Goal: Information Seeking & Learning: Check status

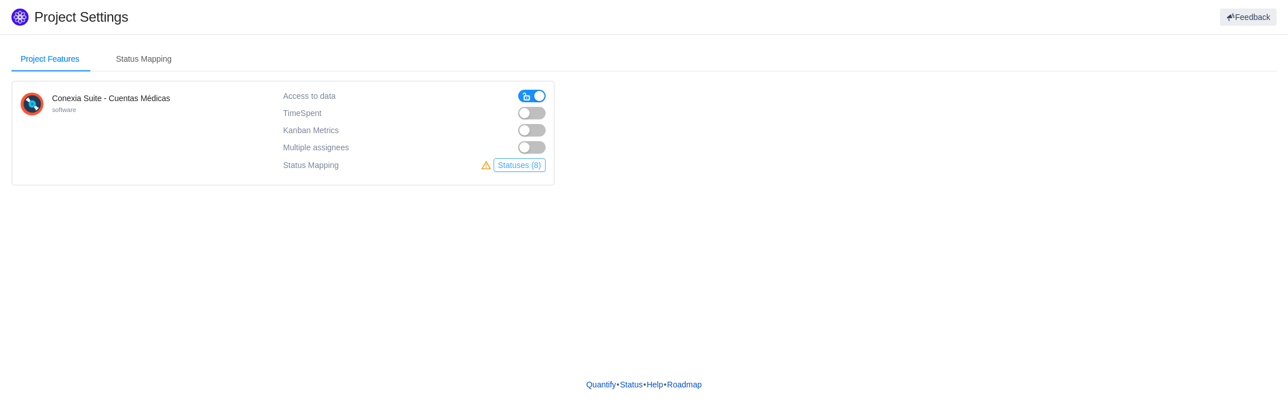
click at [514, 165] on button "Statuses (8)" at bounding box center [520, 165] width 52 height 14
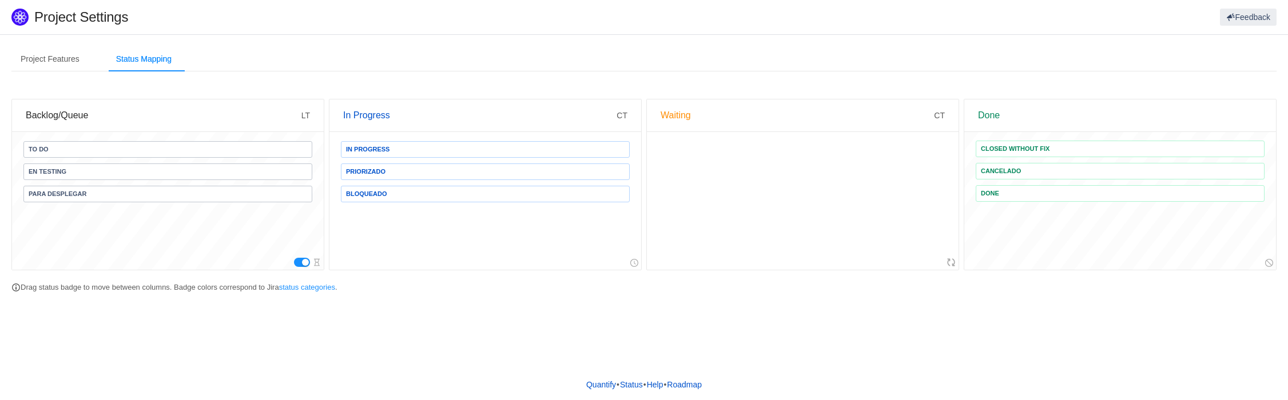
click at [678, 115] on div "Waiting" at bounding box center [797, 116] width 273 height 32
click at [680, 116] on div "Waiting" at bounding box center [797, 116] width 273 height 32
click at [942, 115] on span "CT" at bounding box center [939, 115] width 11 height 9
click at [50, 65] on div "Project Features" at bounding box center [49, 59] width 77 height 26
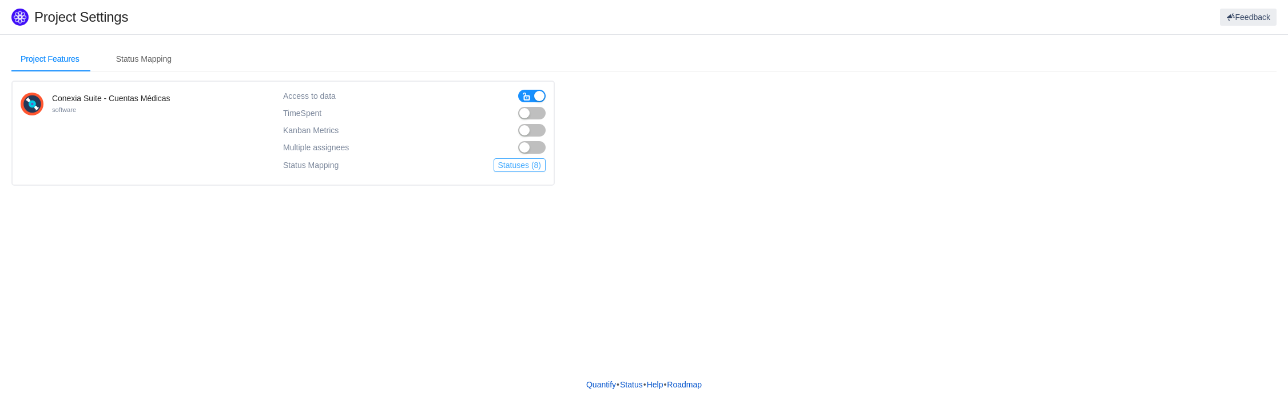
click at [521, 168] on button "Statuses (8)" at bounding box center [520, 165] width 52 height 14
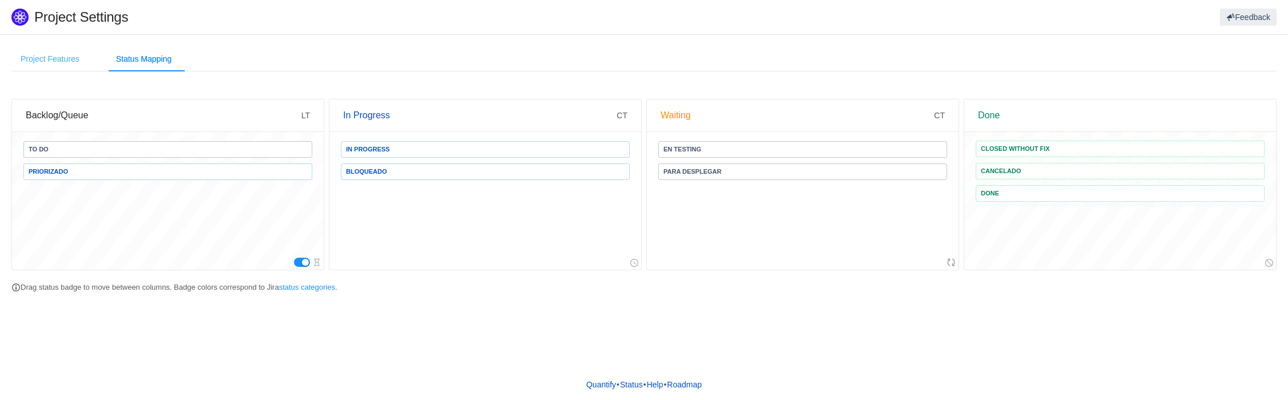
click at [66, 68] on div "Project Features" at bounding box center [49, 59] width 77 height 26
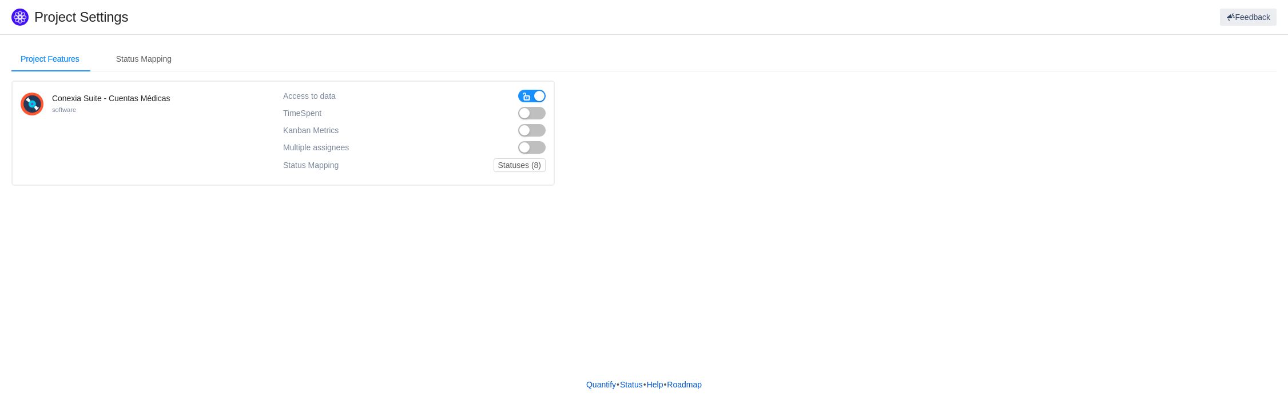
click at [527, 112] on button "button" at bounding box center [531, 113] width 27 height 13
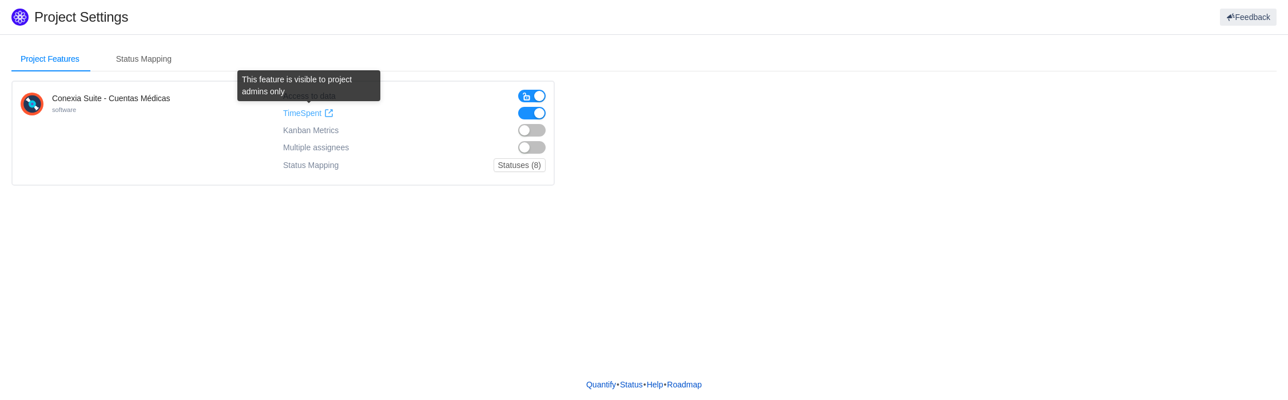
click at [329, 114] on span at bounding box center [328, 113] width 9 height 9
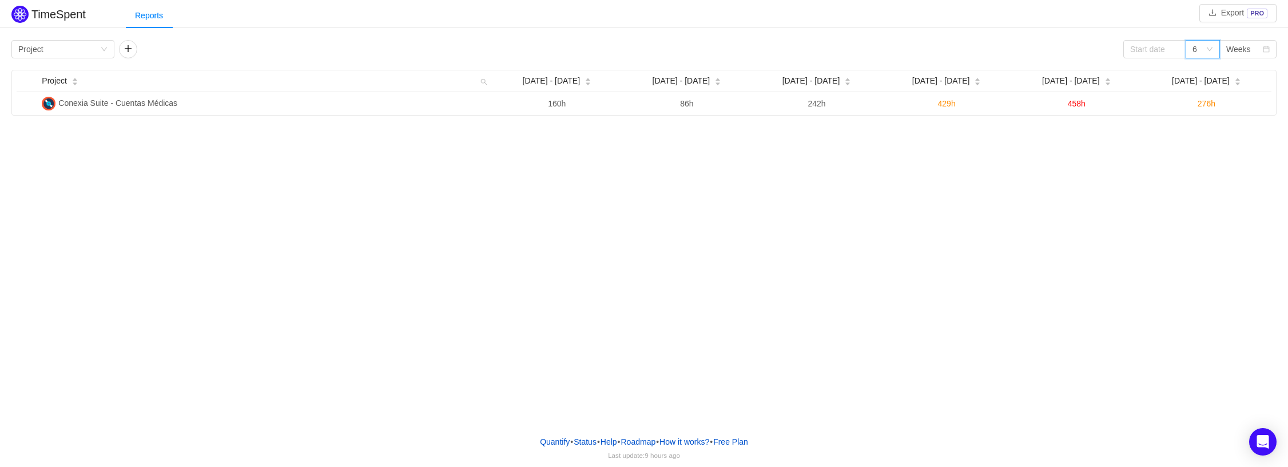
click at [1201, 49] on div "6" at bounding box center [1199, 49] width 13 height 17
click at [1163, 49] on input at bounding box center [1155, 49] width 63 height 18
click at [1068, 42] on div "Group by Project 6 Weeks" at bounding box center [643, 49] width 1265 height 18
click at [1250, 50] on div "Weeks" at bounding box center [1239, 49] width 25 height 17
click at [1239, 89] on li "Months" at bounding box center [1248, 90] width 57 height 18
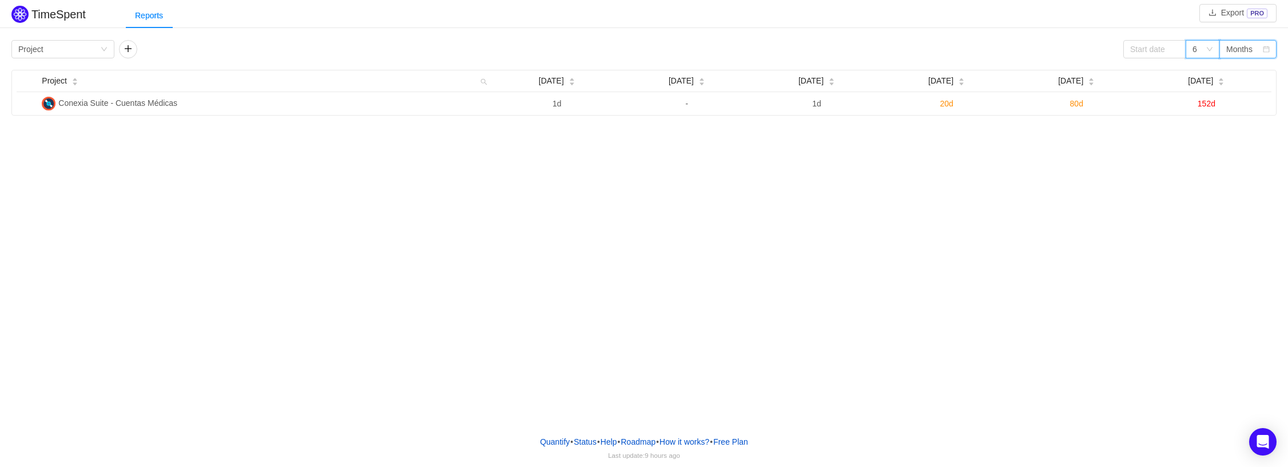
click at [1191, 51] on div "6" at bounding box center [1203, 49] width 34 height 18
click at [1196, 69] on li "3" at bounding box center [1203, 72] width 34 height 18
click at [1234, 50] on div "Months" at bounding box center [1240, 49] width 26 height 17
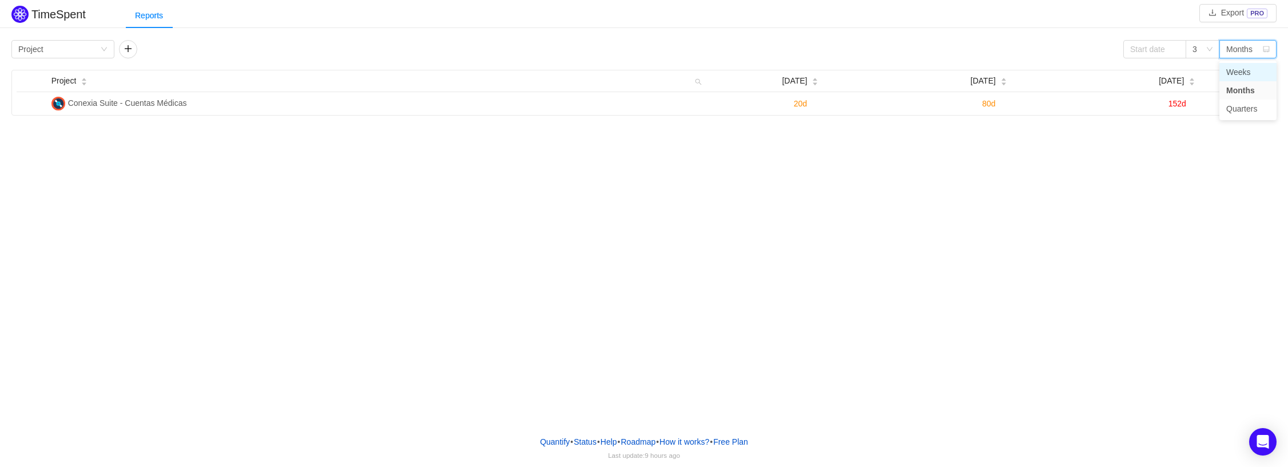
click at [1232, 68] on li "Weeks" at bounding box center [1248, 72] width 57 height 18
click at [1209, 53] on icon "icon: down" at bounding box center [1210, 50] width 7 height 8
click at [1199, 129] on li "12" at bounding box center [1203, 127] width 34 height 18
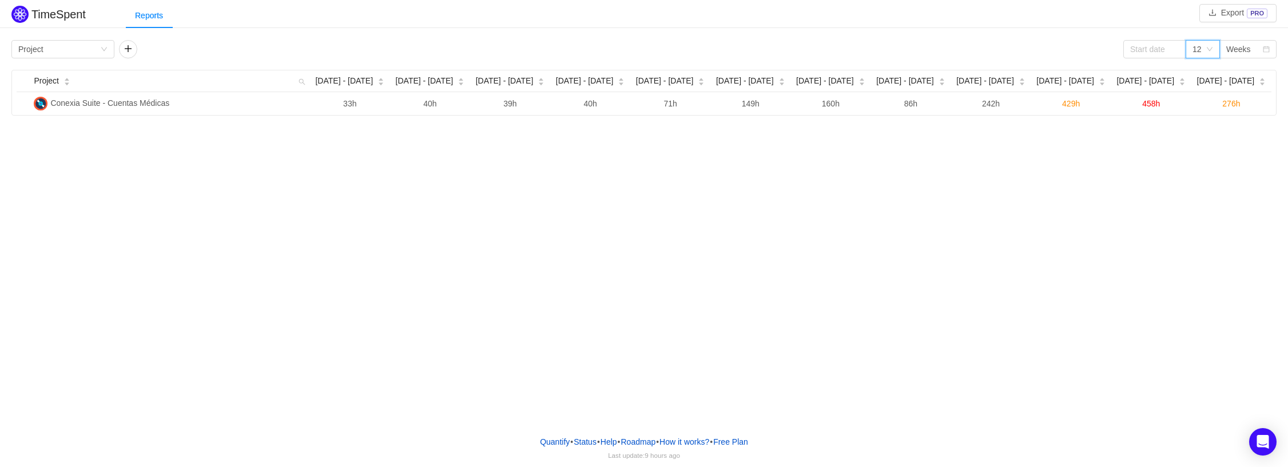
click at [1204, 50] on div "12" at bounding box center [1199, 49] width 13 height 17
click at [1197, 106] on li "9" at bounding box center [1203, 109] width 34 height 18
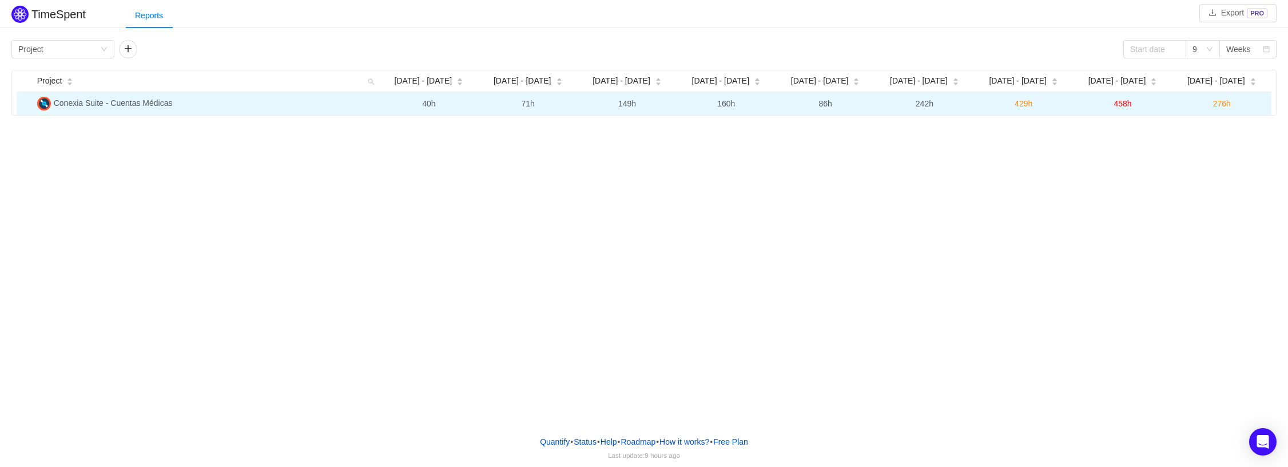
click at [159, 104] on span "Conexia Suite - Cuentas Médicas" at bounding box center [113, 102] width 119 height 9
click at [544, 104] on td "71h" at bounding box center [528, 103] width 99 height 23
click at [529, 102] on span "71h" at bounding box center [528, 103] width 13 height 9
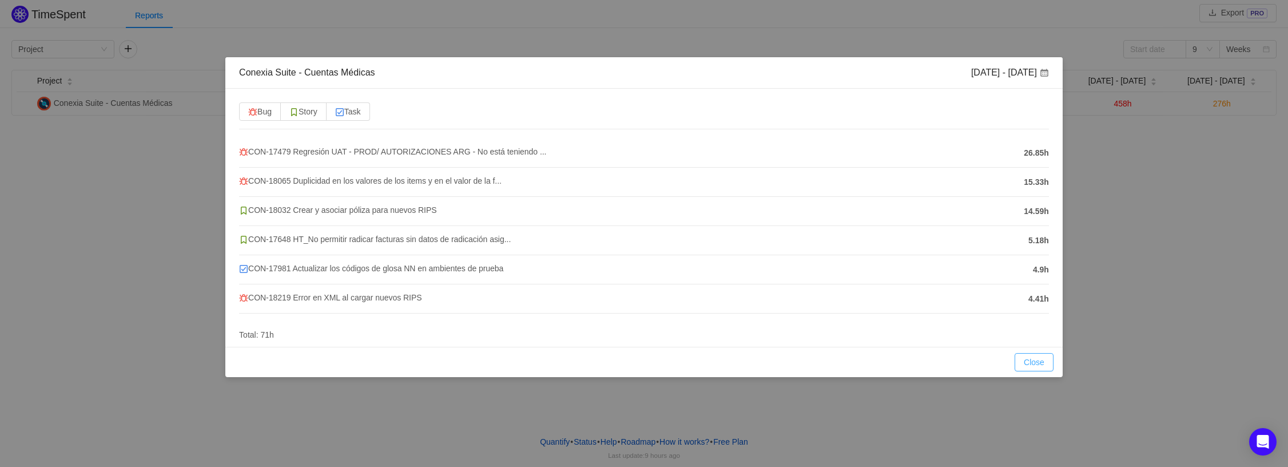
click at [1033, 361] on button "Close" at bounding box center [1034, 362] width 39 height 18
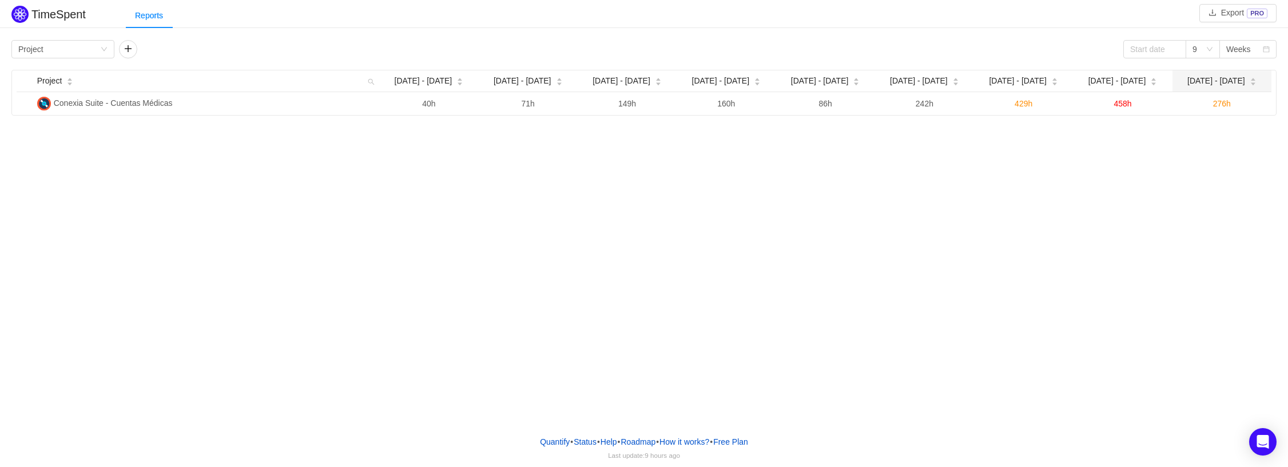
click at [1229, 80] on span "[DATE] - [DATE]" at bounding box center [1217, 81] width 58 height 12
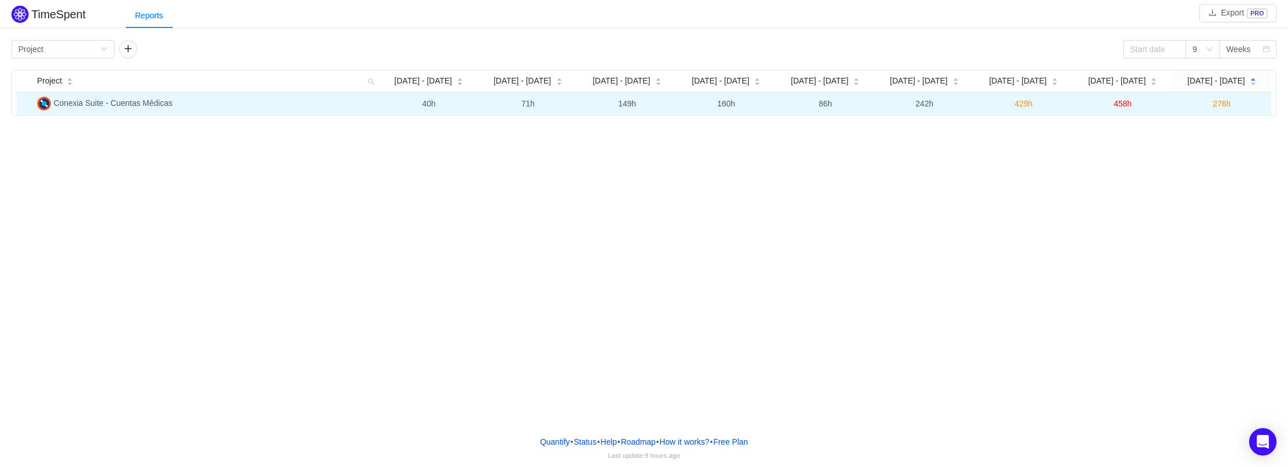
click at [1215, 109] on td "276h" at bounding box center [1222, 103] width 99 height 23
click at [1218, 105] on span "276h" at bounding box center [1222, 103] width 18 height 9
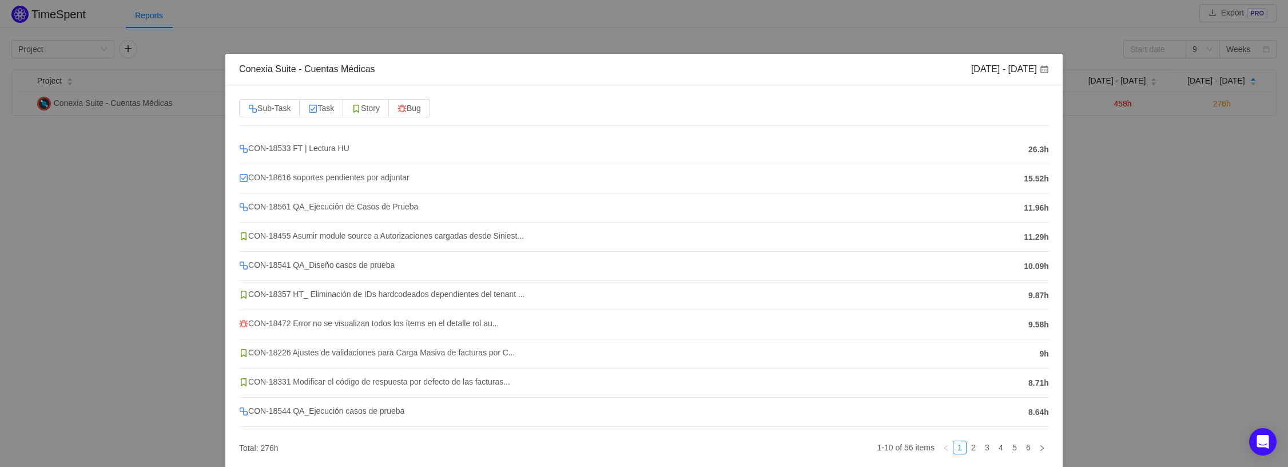
scroll to position [55, 0]
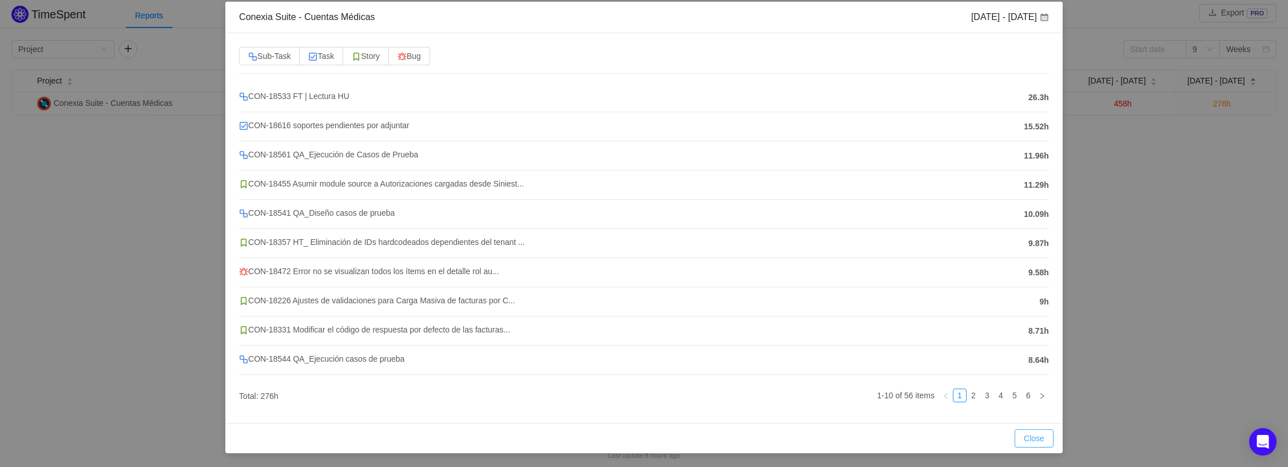
click at [1015, 437] on button "Close" at bounding box center [1034, 438] width 39 height 18
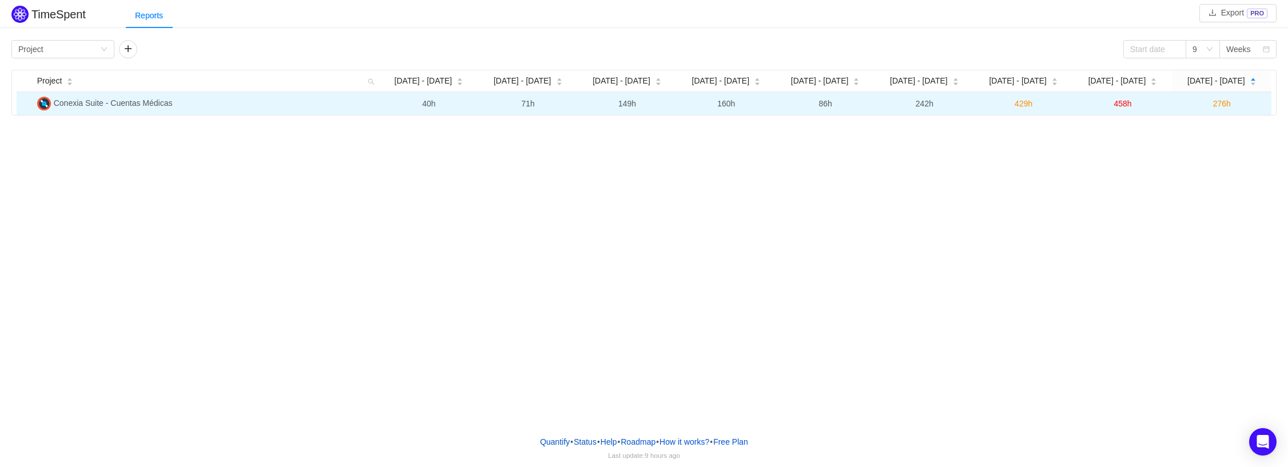
click at [1112, 102] on td "458h" at bounding box center [1122, 103] width 99 height 23
click at [1118, 102] on span "458h" at bounding box center [1123, 103] width 18 height 9
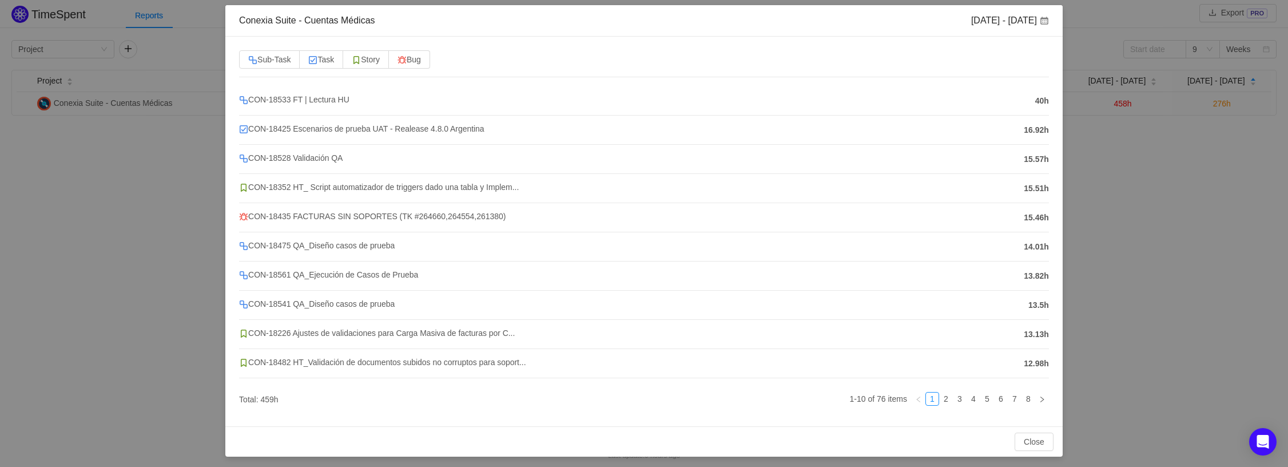
scroll to position [55, 0]
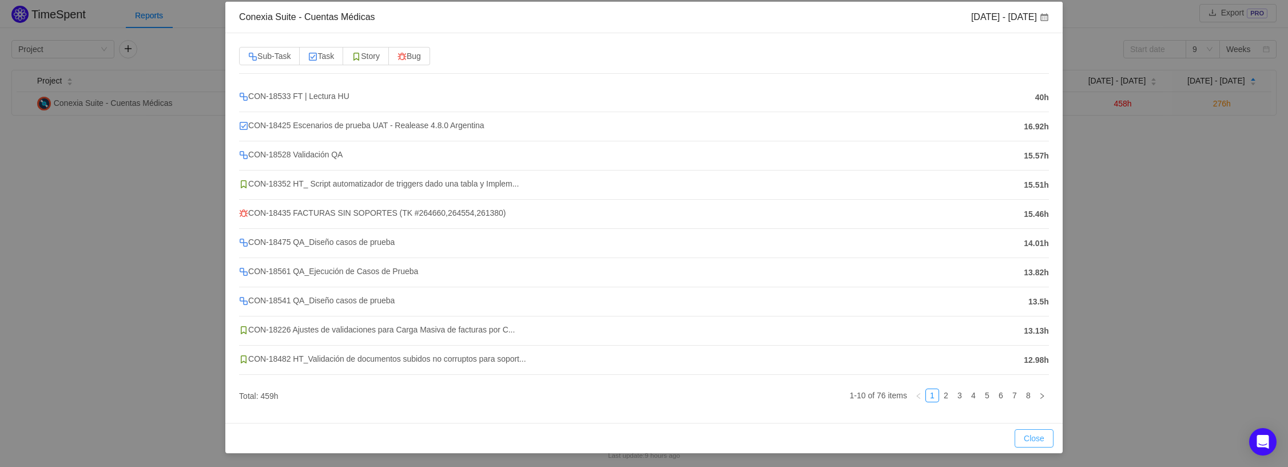
click at [1020, 437] on button "Close" at bounding box center [1034, 438] width 39 height 18
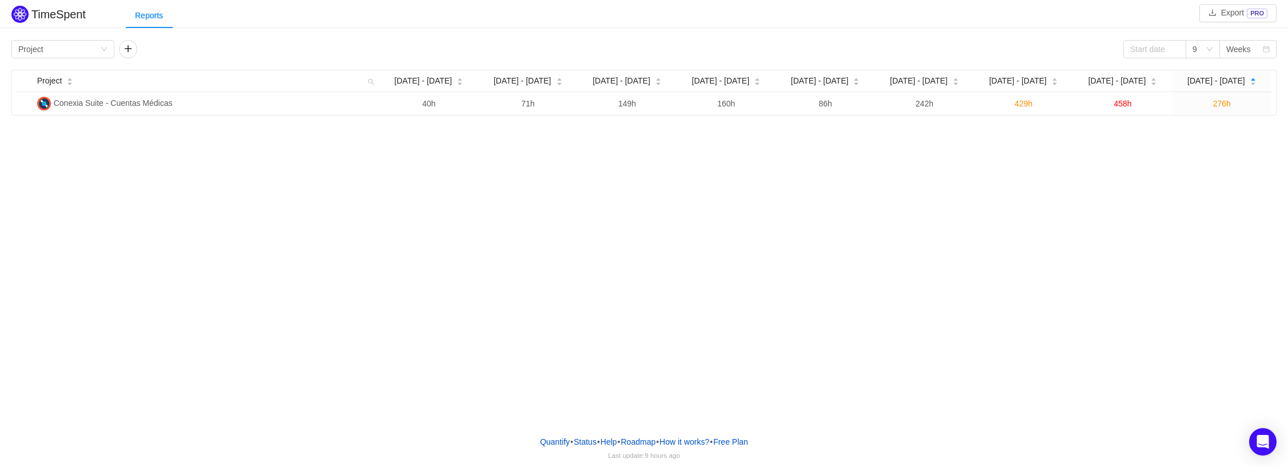
scroll to position [0, 0]
click at [67, 50] on div "Group by Project" at bounding box center [59, 49] width 82 height 17
click at [59, 141] on li "Person" at bounding box center [62, 145] width 103 height 18
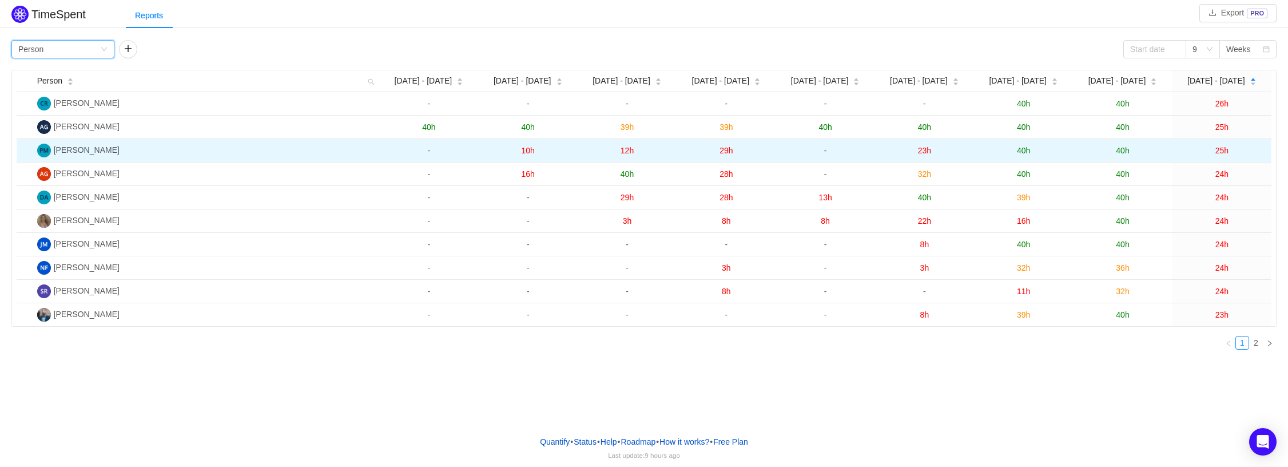
click at [1124, 150] on span "40h" at bounding box center [1122, 150] width 13 height 9
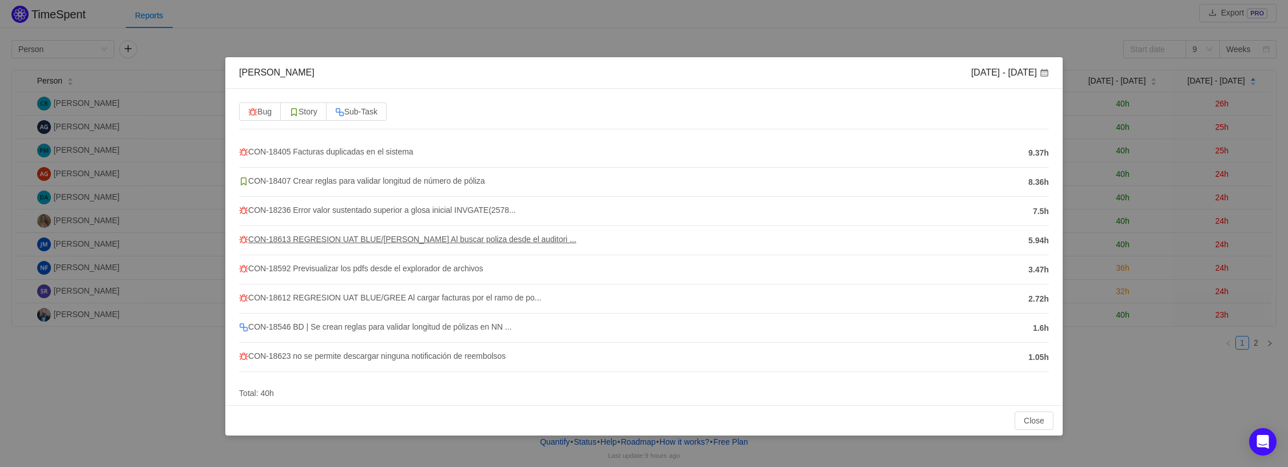
click at [414, 240] on span "CON-18613 REGRESION UAT BLUE/[PERSON_NAME] Al buscar poliza desde el auditori .…" at bounding box center [407, 239] width 337 height 9
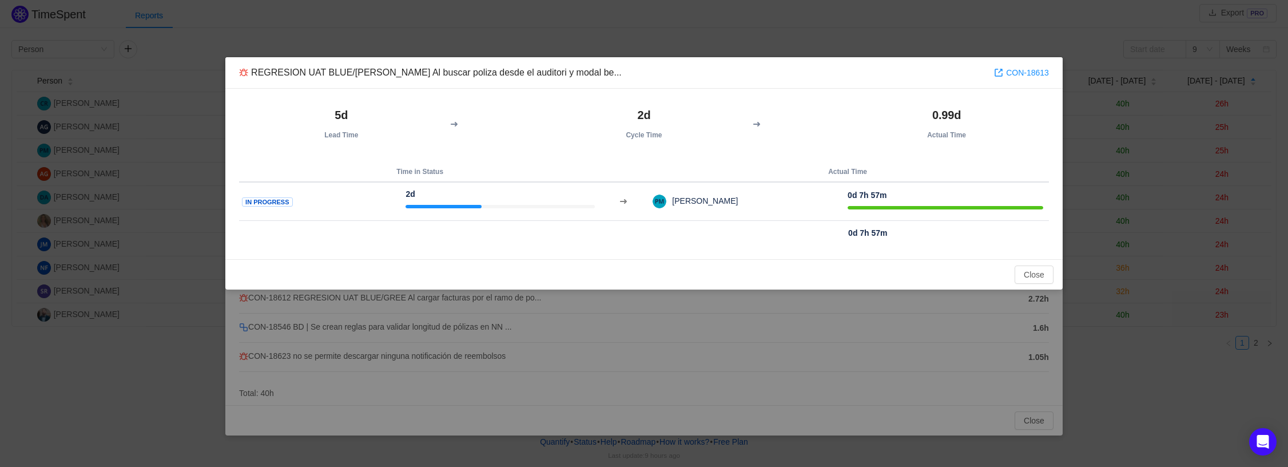
click at [340, 116] on strong "5d" at bounding box center [341, 115] width 13 height 13
click at [452, 122] on span at bounding box center [454, 124] width 9 height 9
click at [453, 124] on span at bounding box center [454, 124] width 9 height 9
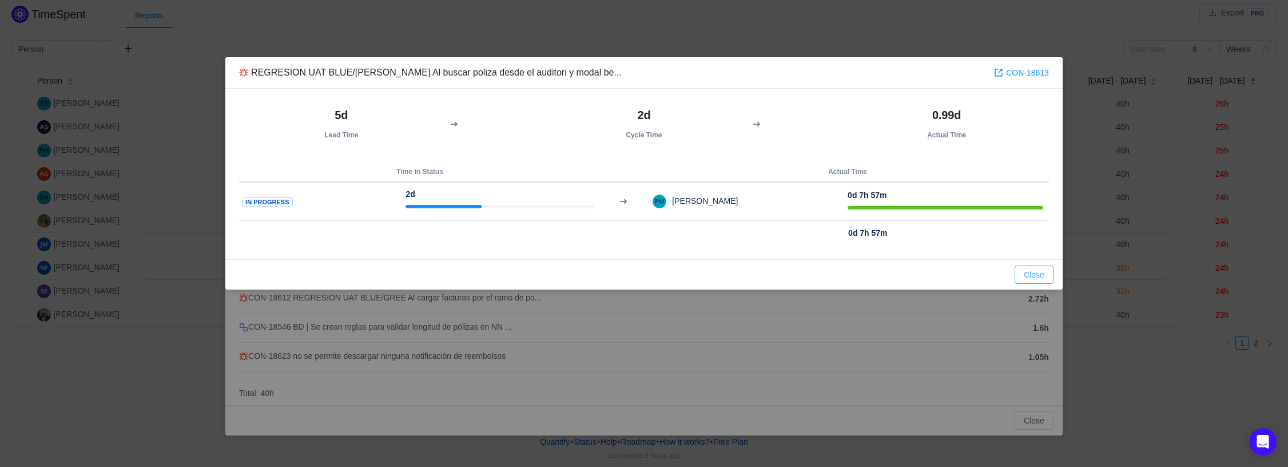
click at [1022, 274] on button "Close" at bounding box center [1034, 274] width 39 height 18
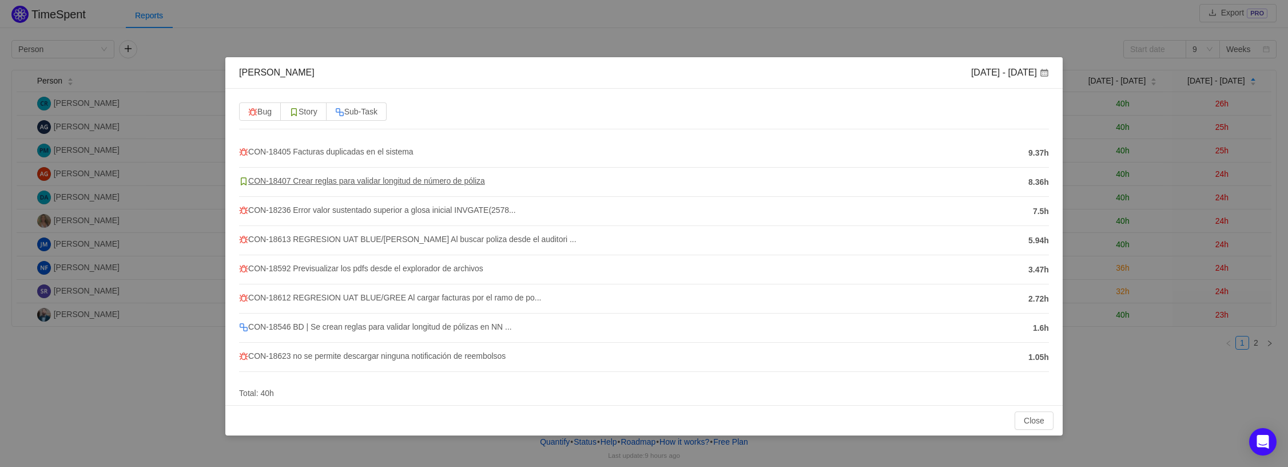
click at [338, 180] on span "CON-18407 Crear reglas para validar longitud de número de póliza" at bounding box center [362, 180] width 246 height 9
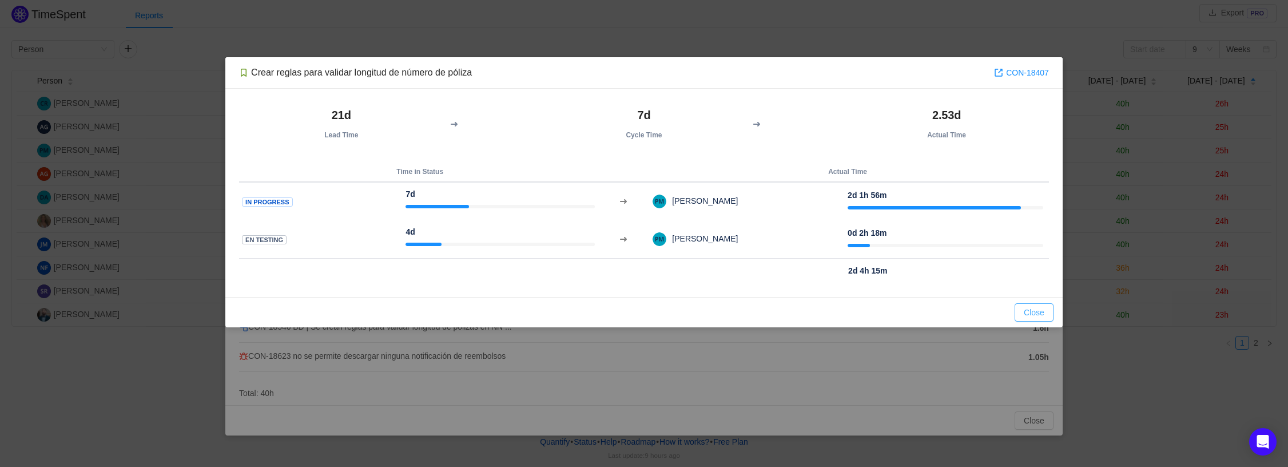
click at [1032, 311] on button "Close" at bounding box center [1034, 312] width 39 height 18
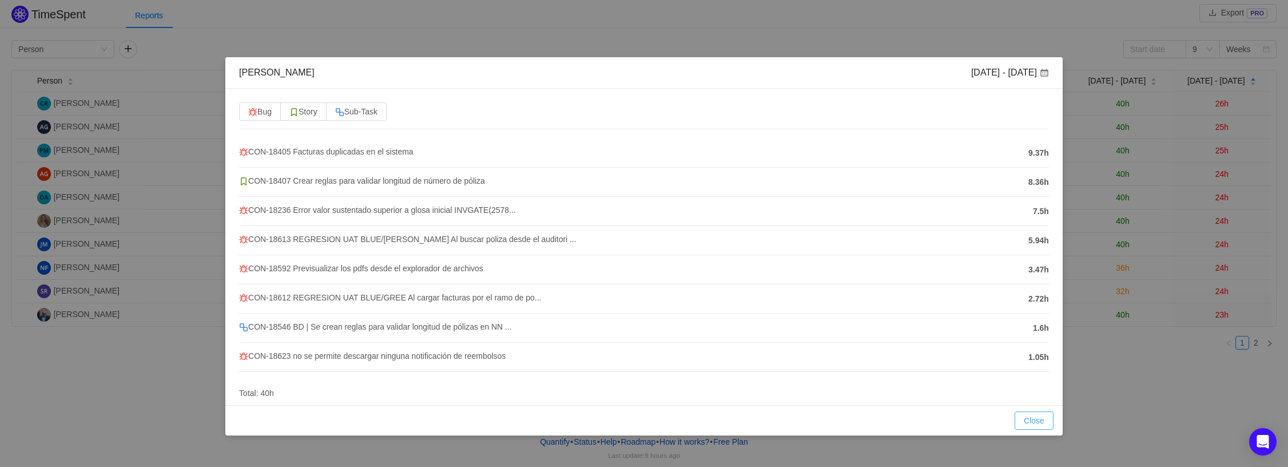
click at [1027, 422] on button "Close" at bounding box center [1034, 420] width 39 height 18
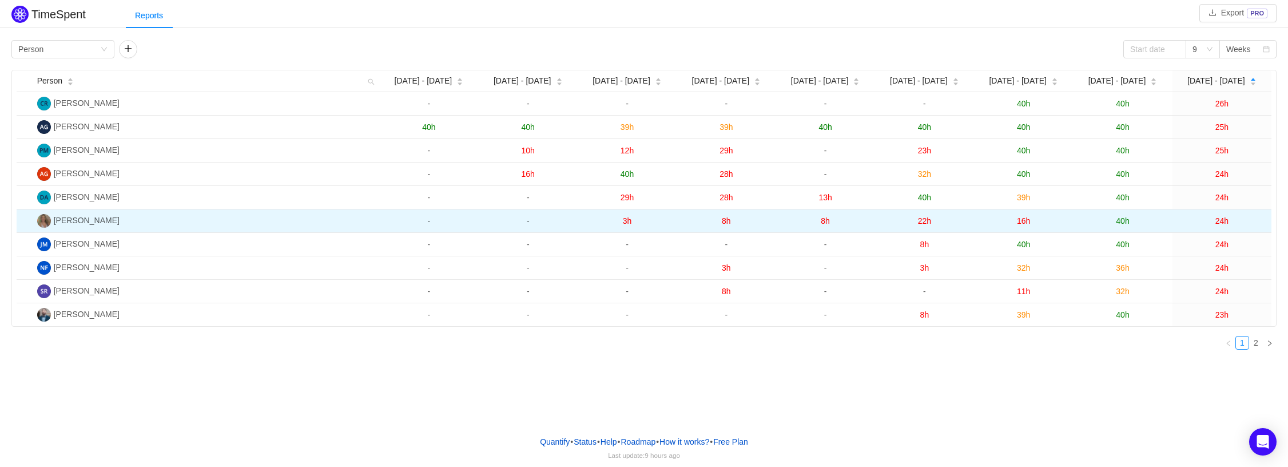
click at [725, 225] on span "8h" at bounding box center [726, 220] width 9 height 9
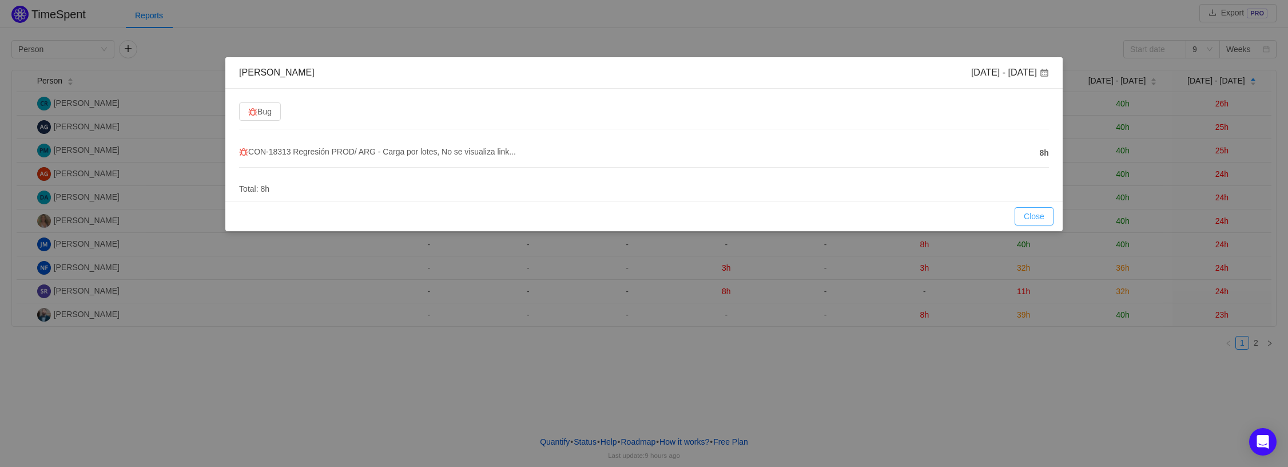
click at [1041, 217] on button "Close" at bounding box center [1034, 216] width 39 height 18
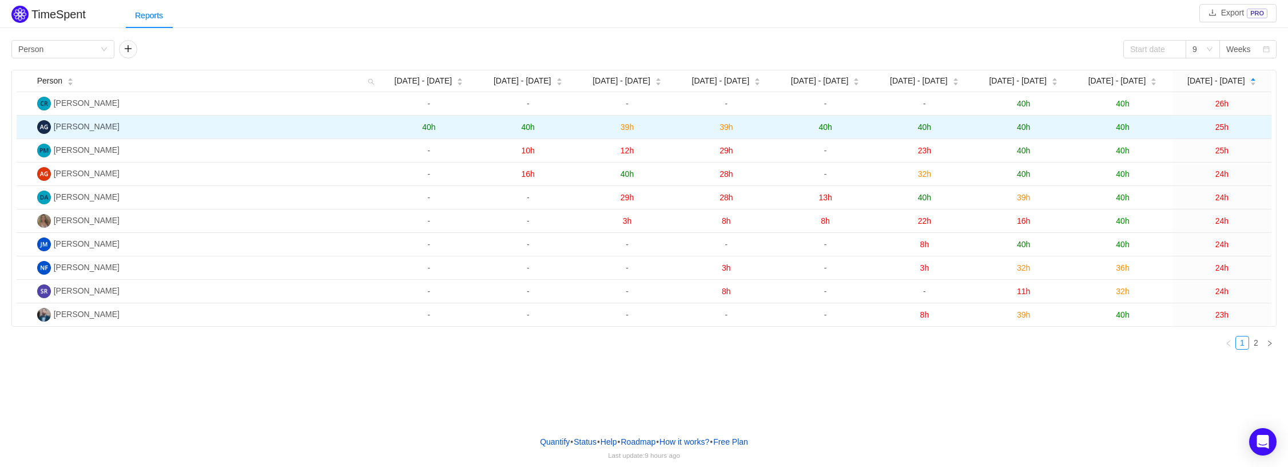
click at [1126, 128] on span "40h" at bounding box center [1122, 126] width 13 height 9
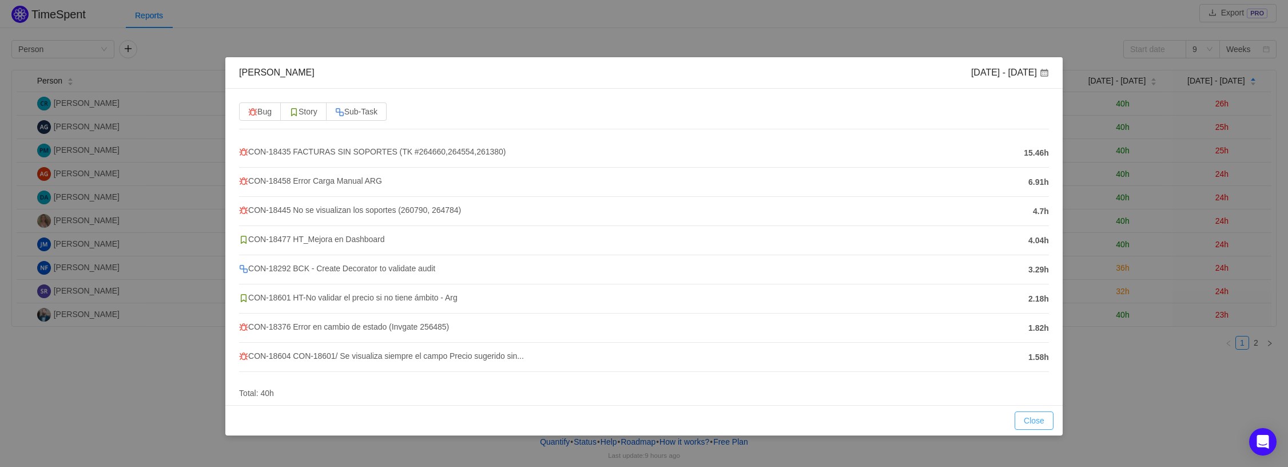
click at [1025, 421] on button "Close" at bounding box center [1034, 420] width 39 height 18
